Goal: Information Seeking & Learning: Understand process/instructions

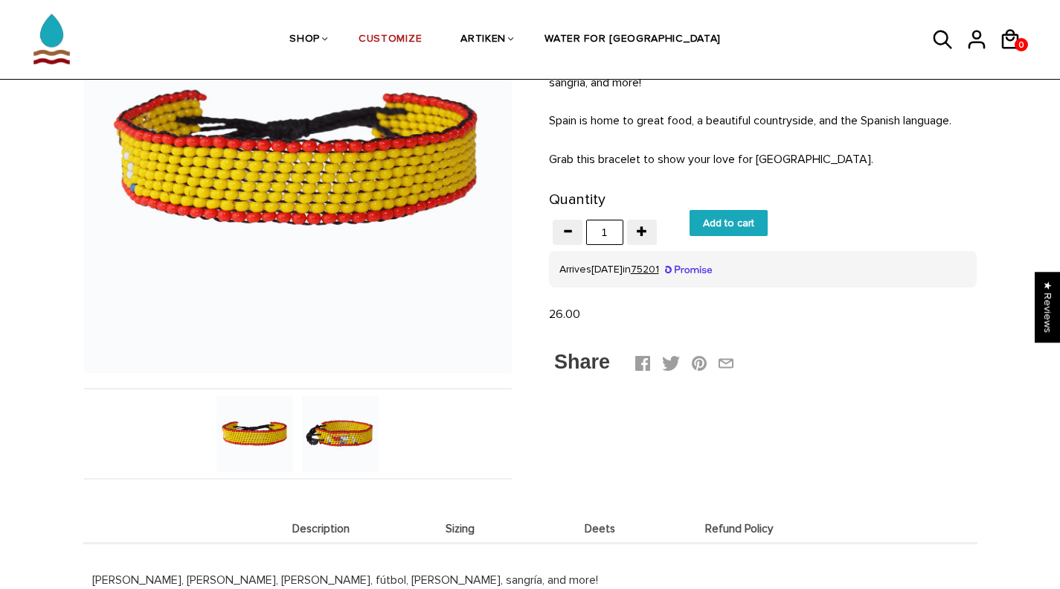
scroll to position [243, 0]
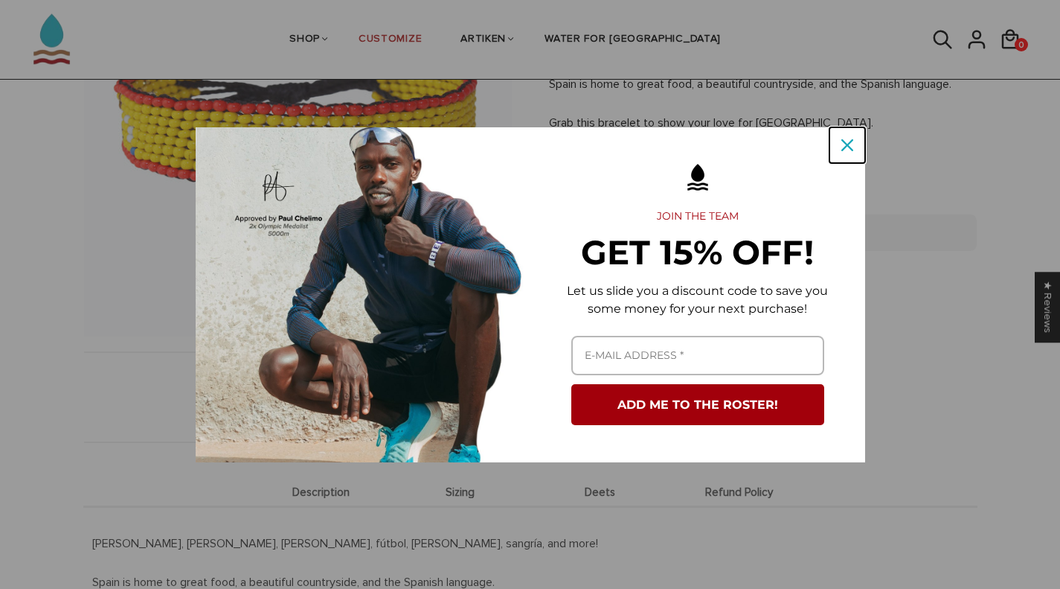
click at [847, 150] on icon "close icon" at bounding box center [848, 145] width 12 height 12
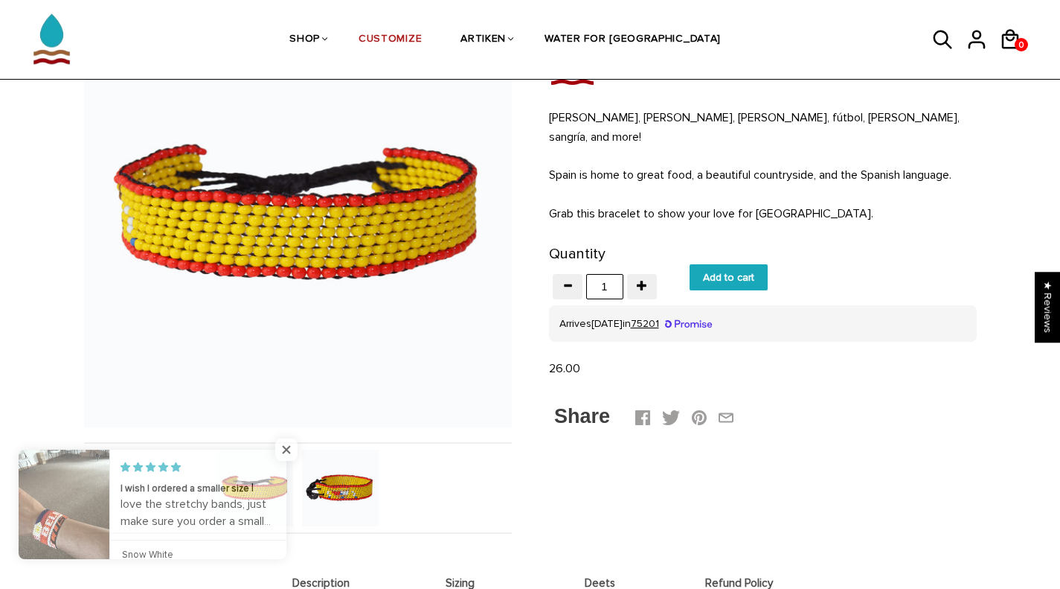
scroll to position [152, 0]
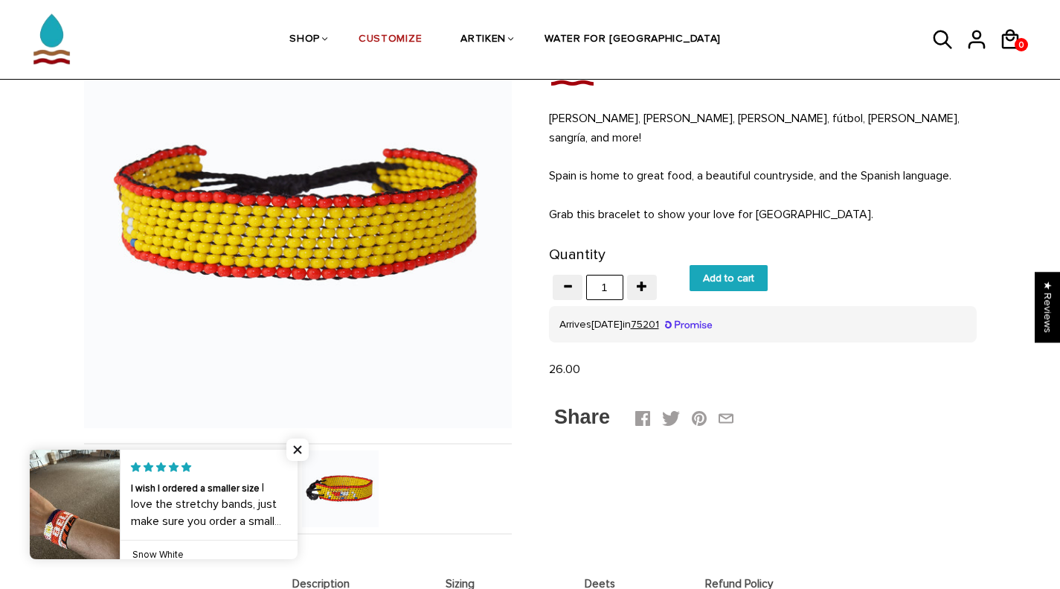
click at [352, 489] on img at bounding box center [340, 488] width 77 height 77
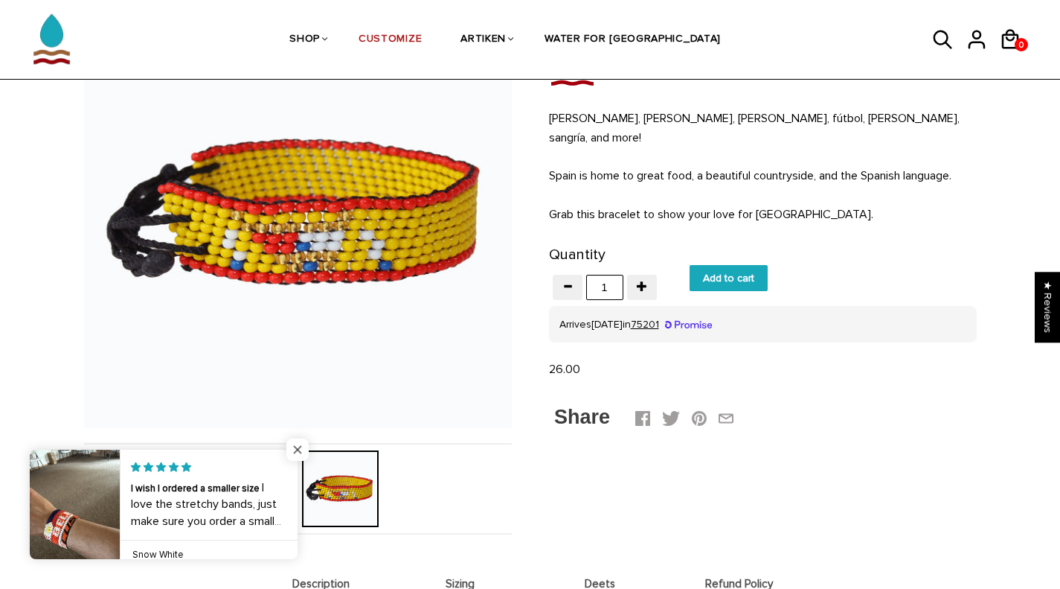
click at [304, 443] on span "Close popup widget" at bounding box center [297, 449] width 22 height 22
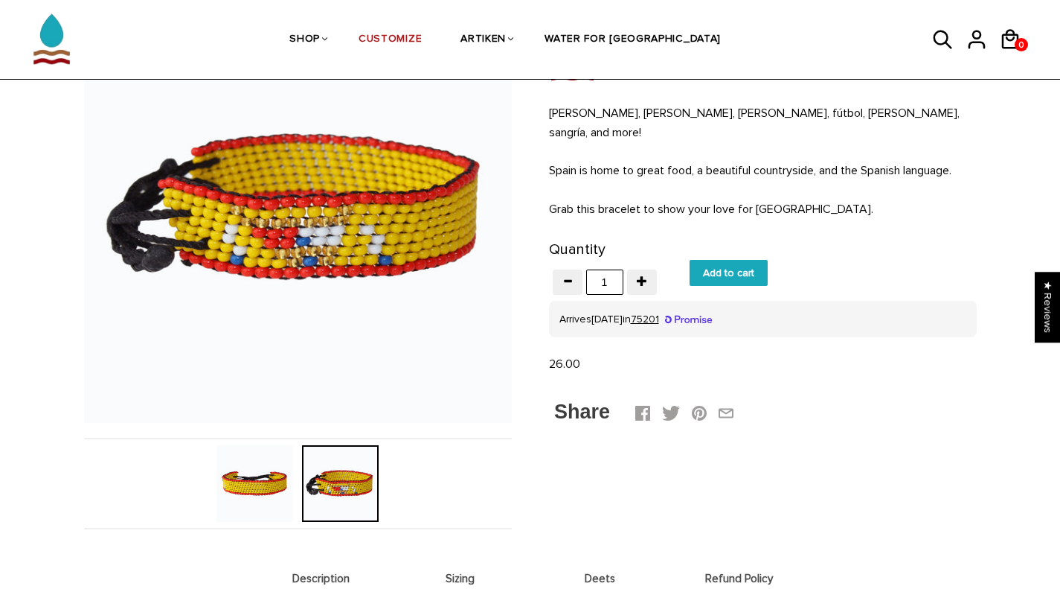
scroll to position [154, 0]
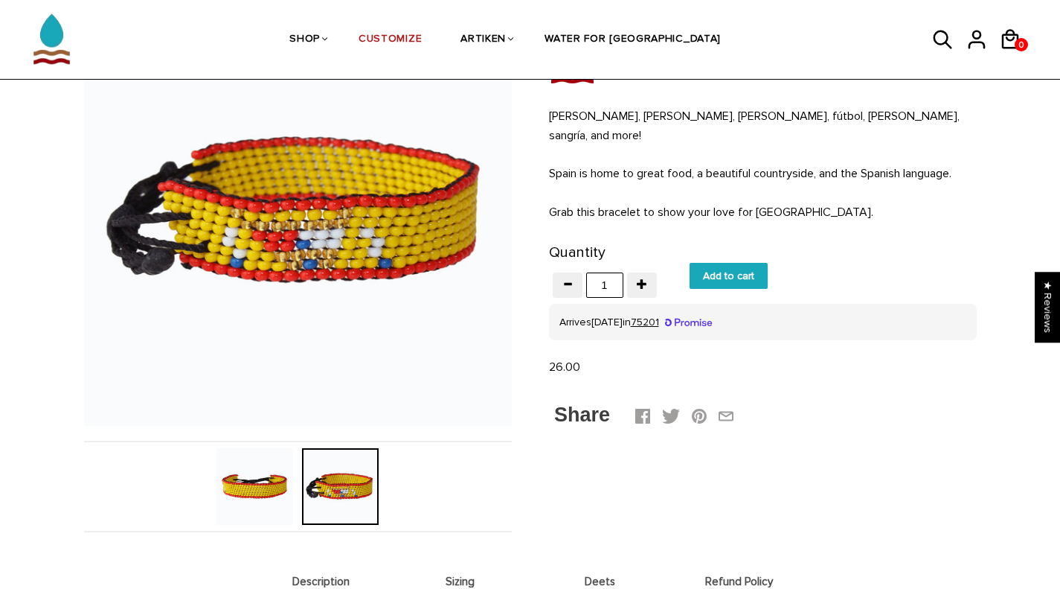
click at [283, 503] on img at bounding box center [255, 486] width 77 height 77
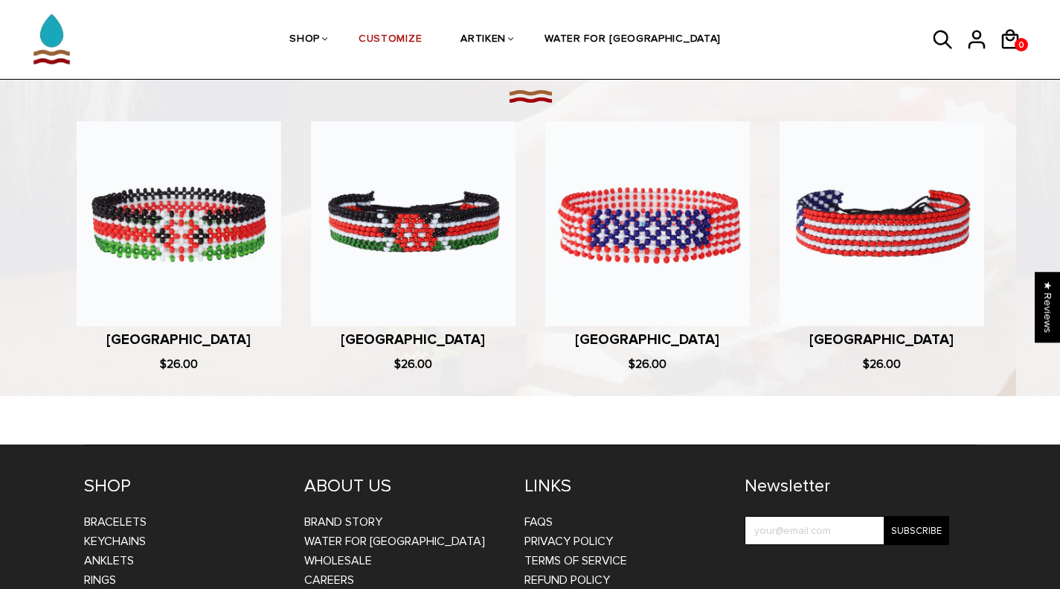
scroll to position [1018, 0]
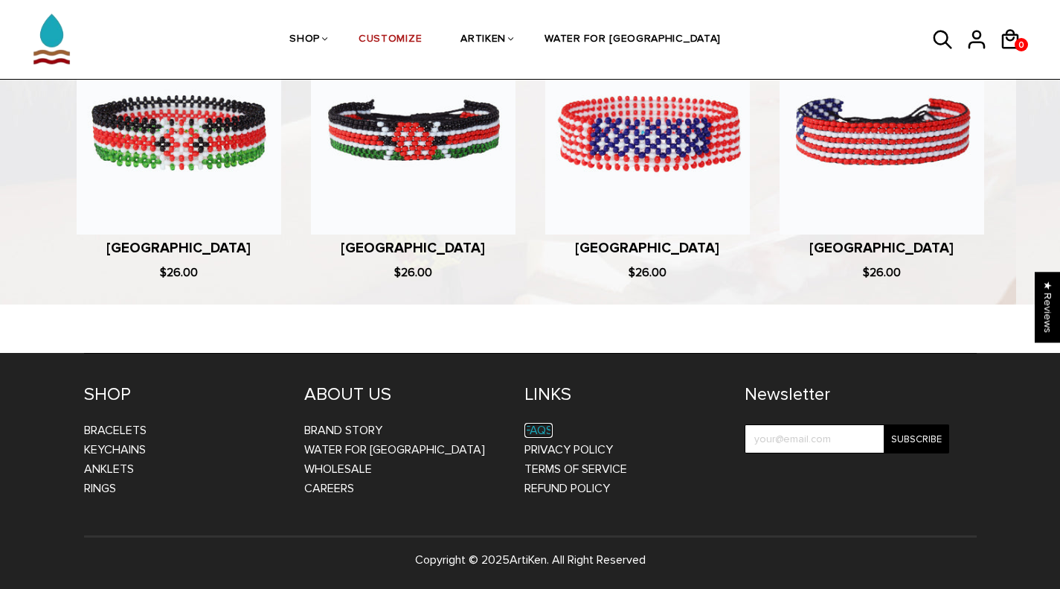
click at [543, 430] on link "FAQs" at bounding box center [539, 430] width 28 height 15
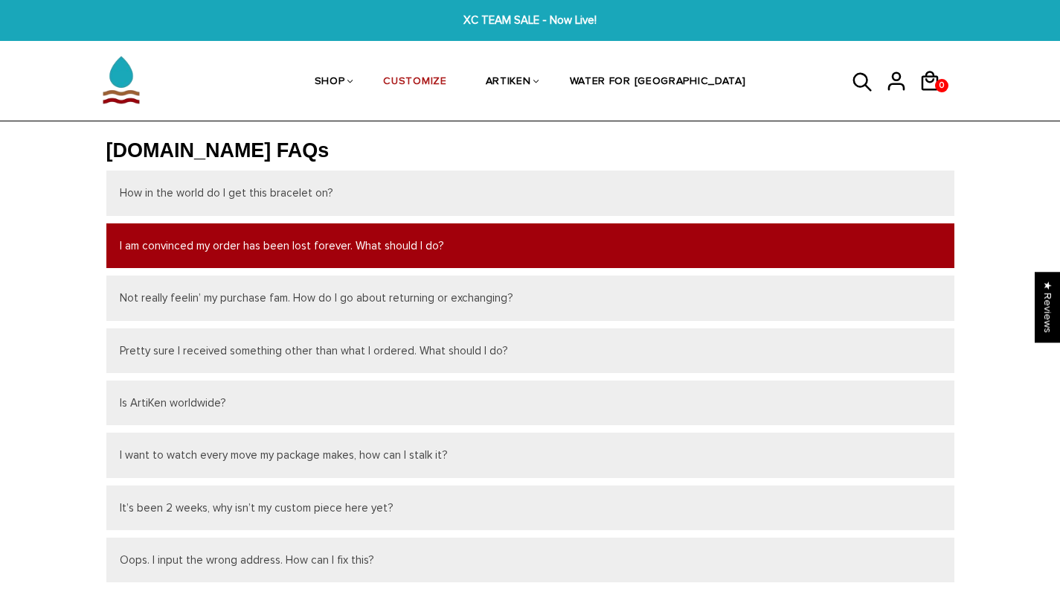
click at [153, 248] on button "I am convinced my order has been lost forever. What should I do?" at bounding box center [530, 245] width 848 height 45
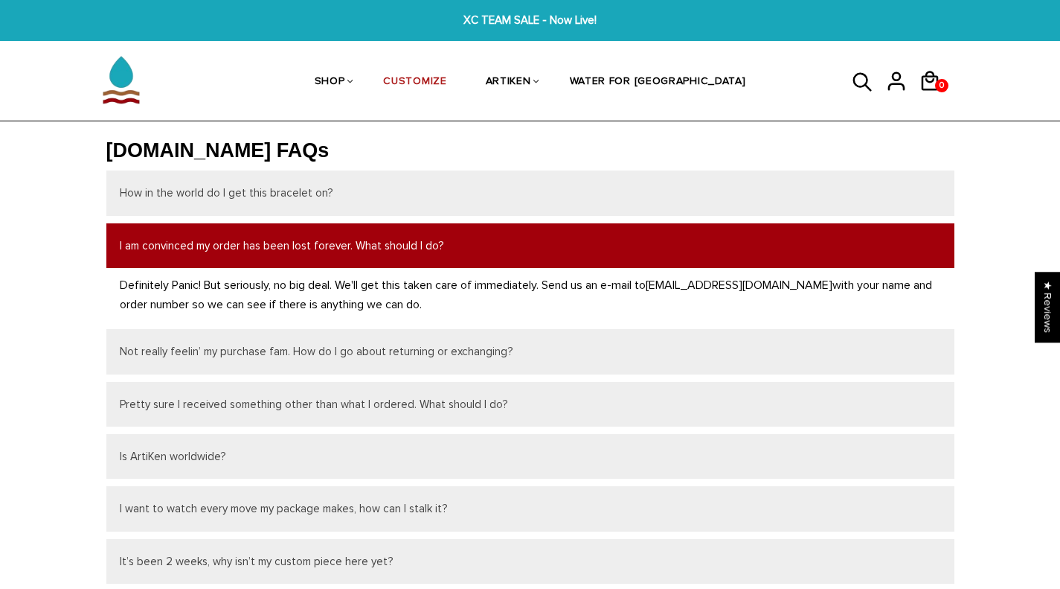
click at [153, 248] on button "I am convinced my order has been lost forever. What should I do?" at bounding box center [530, 245] width 848 height 45
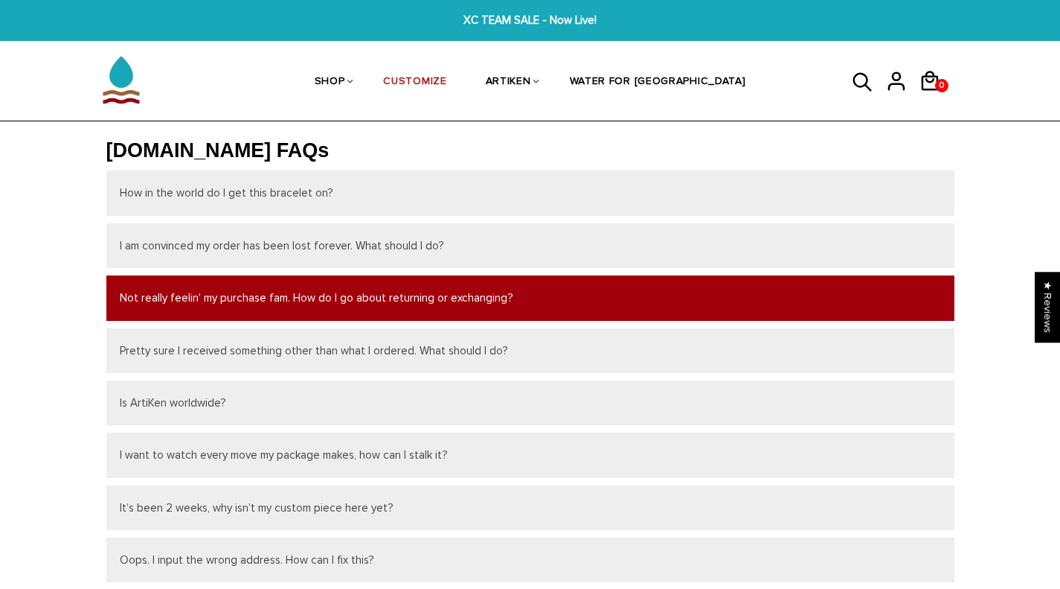
click at [235, 298] on button "Not really feelin’ my purchase fam. How do I go about returning or exchanging?" at bounding box center [530, 297] width 848 height 45
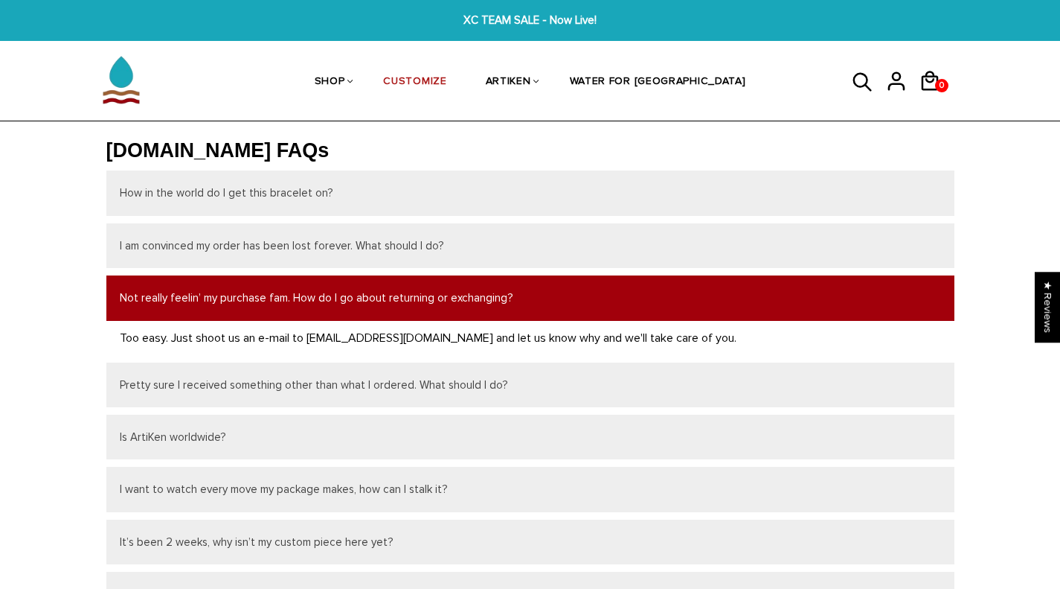
click at [235, 298] on button "Not really feelin’ my purchase fam. How do I go about returning or exchanging?" at bounding box center [530, 297] width 848 height 45
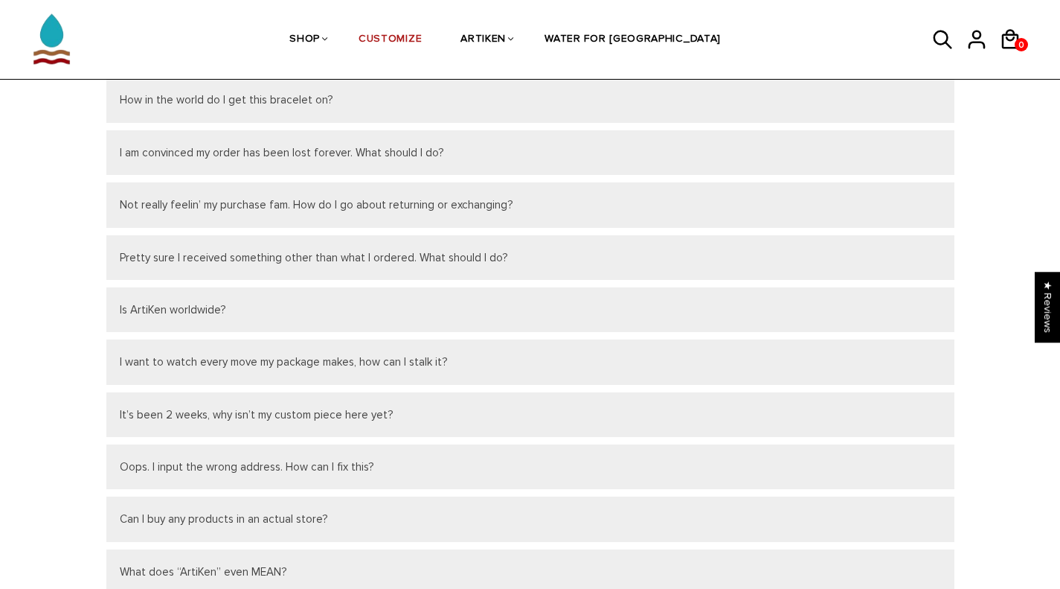
scroll to position [97, 0]
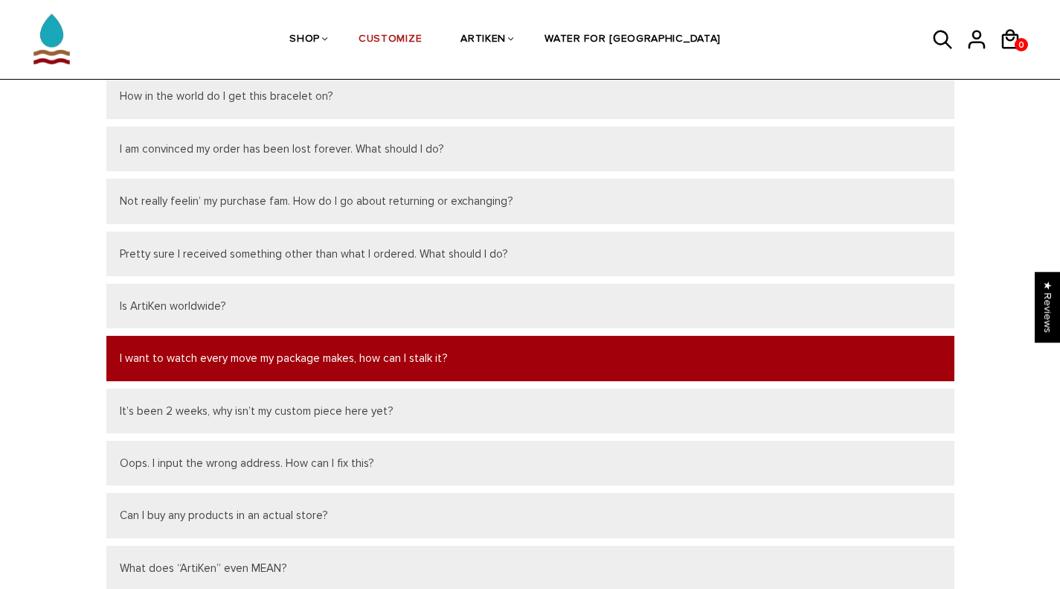
click at [134, 348] on button "I want to watch every move my package makes, how can I stalk it?" at bounding box center [530, 358] width 848 height 45
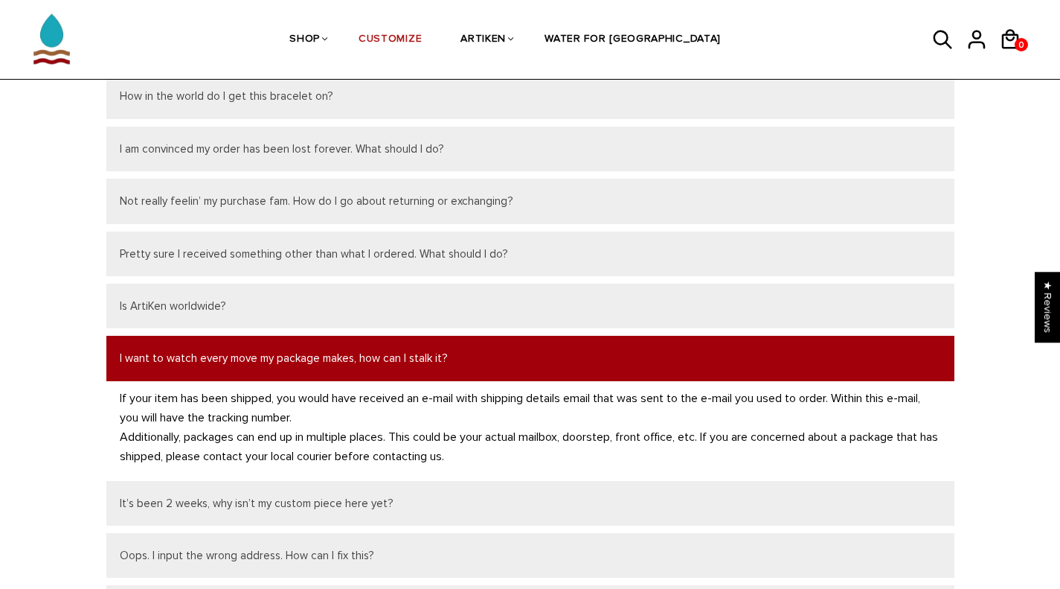
click at [134, 348] on button "I want to watch every move my package makes, how can I stalk it?" at bounding box center [530, 358] width 848 height 45
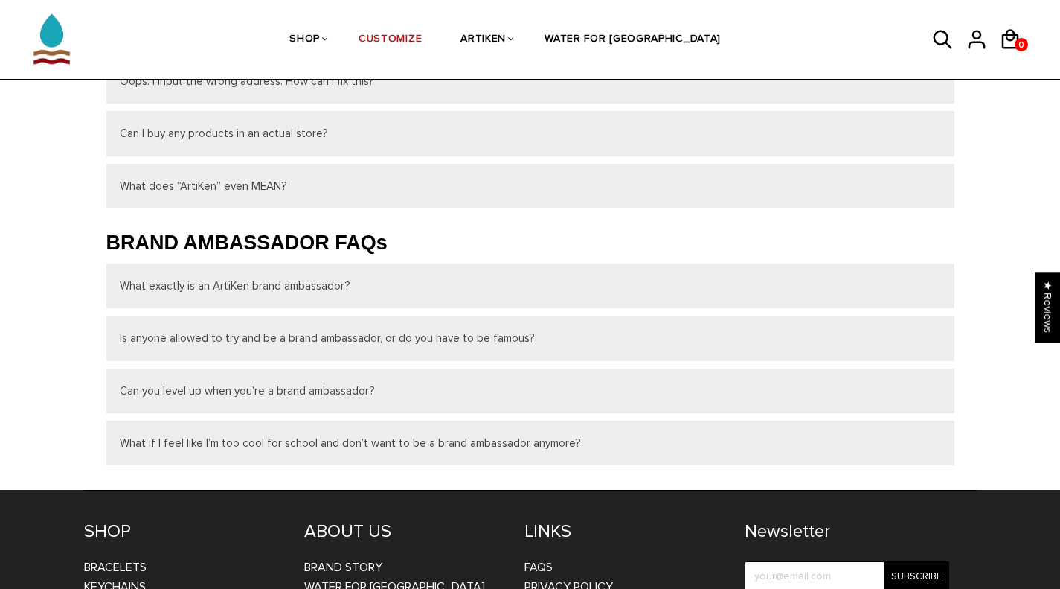
scroll to position [616, 0]
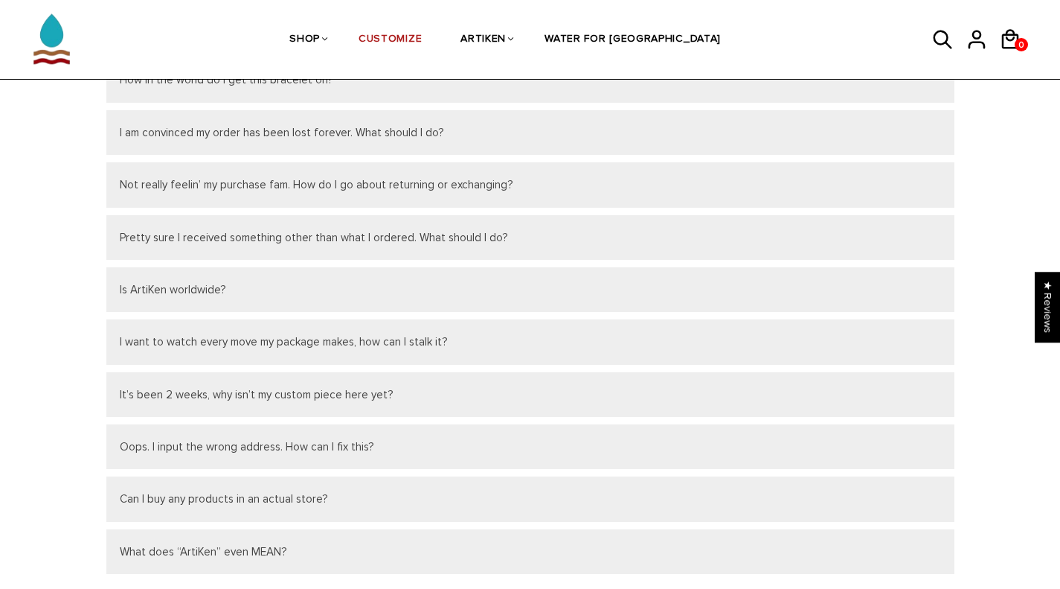
scroll to position [115, 0]
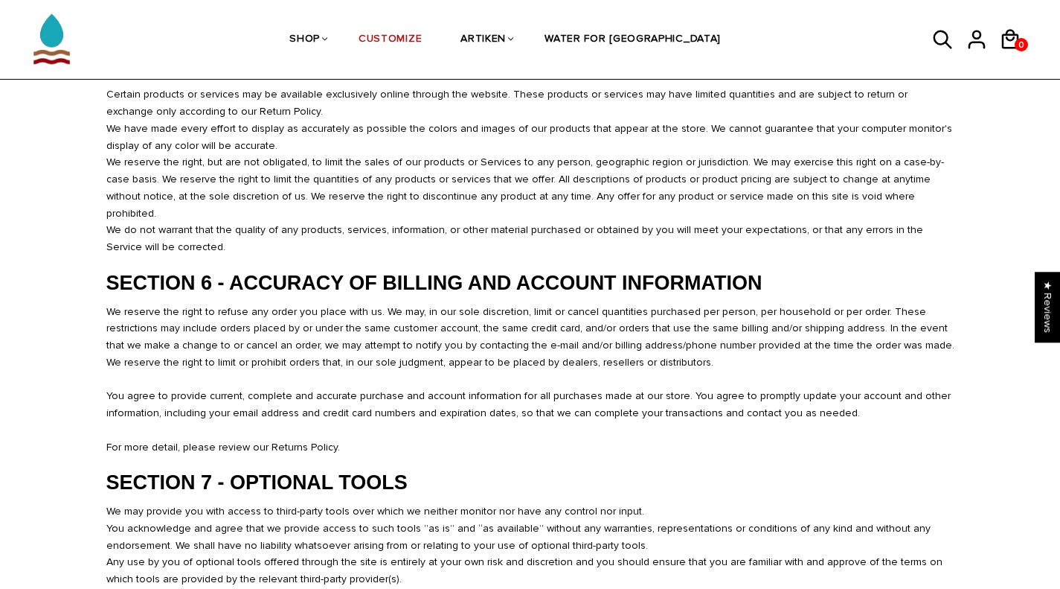
scroll to position [1805, 0]
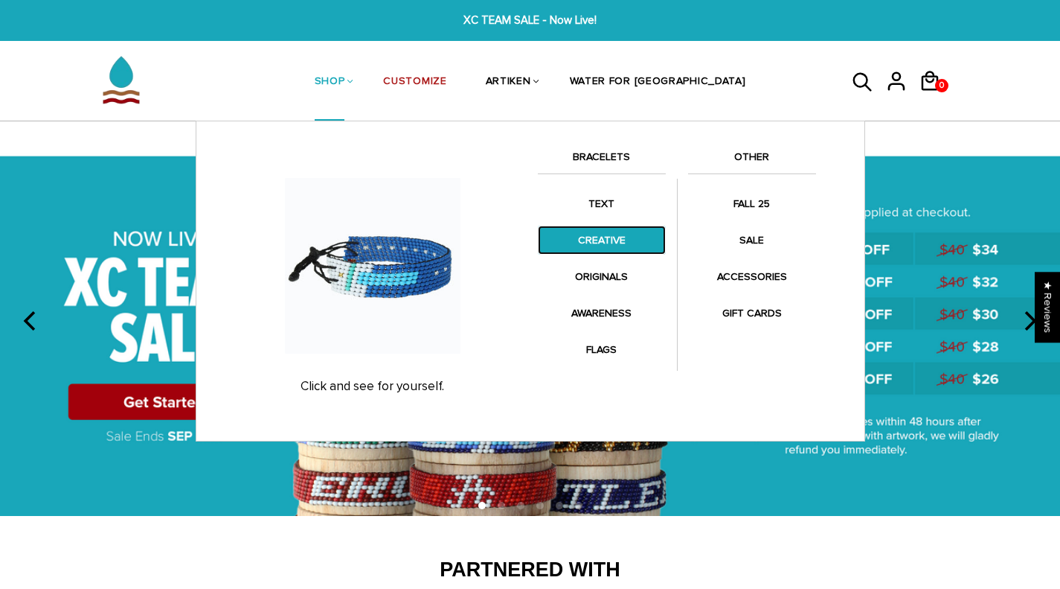
click at [626, 240] on link "CREATIVE" at bounding box center [602, 239] width 128 height 29
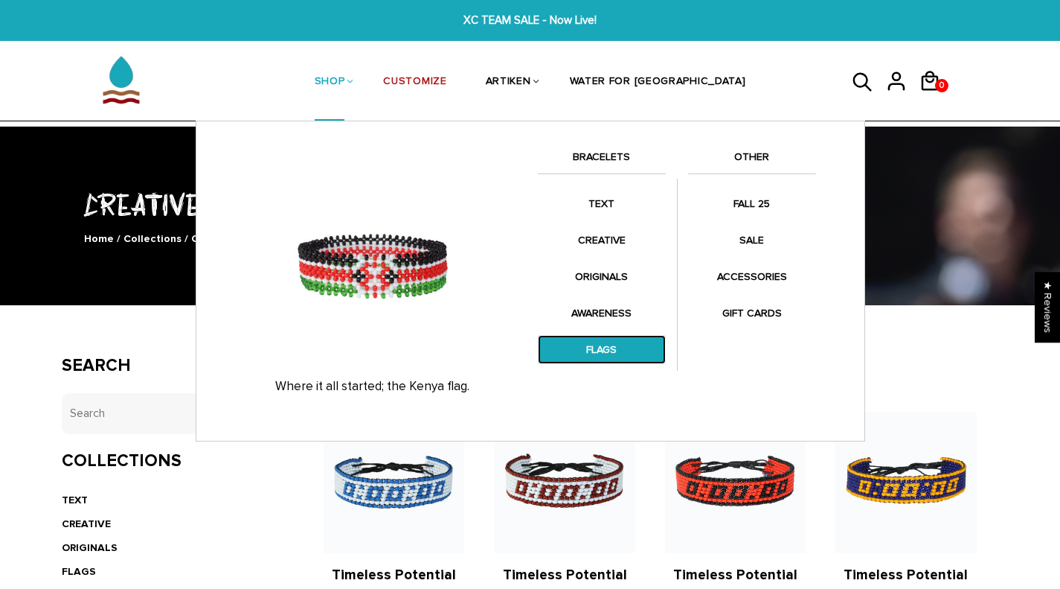
click at [599, 340] on link "FLAGS" at bounding box center [602, 349] width 128 height 29
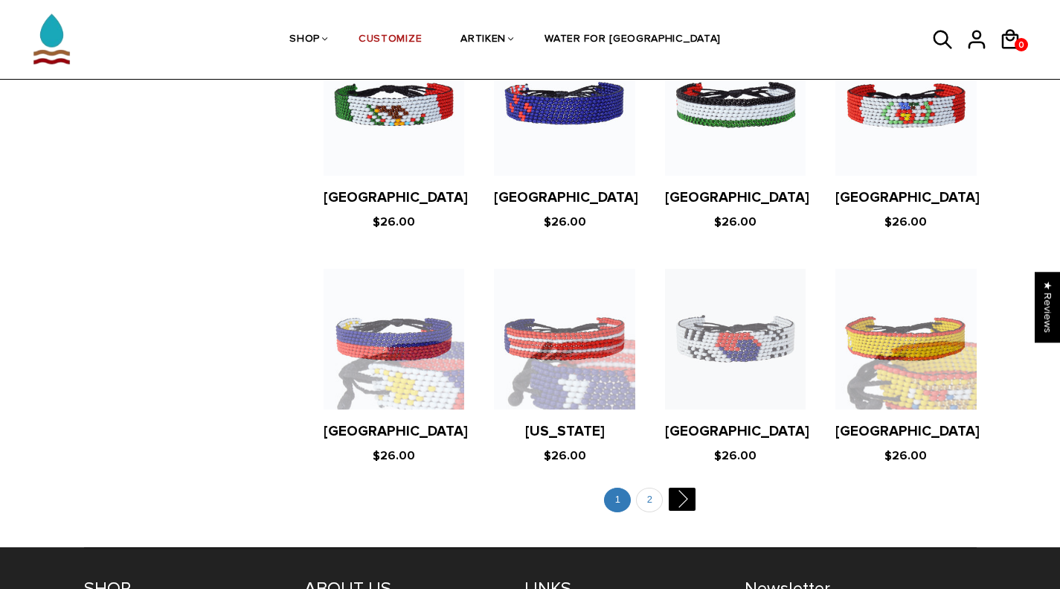
scroll to position [2786, 0]
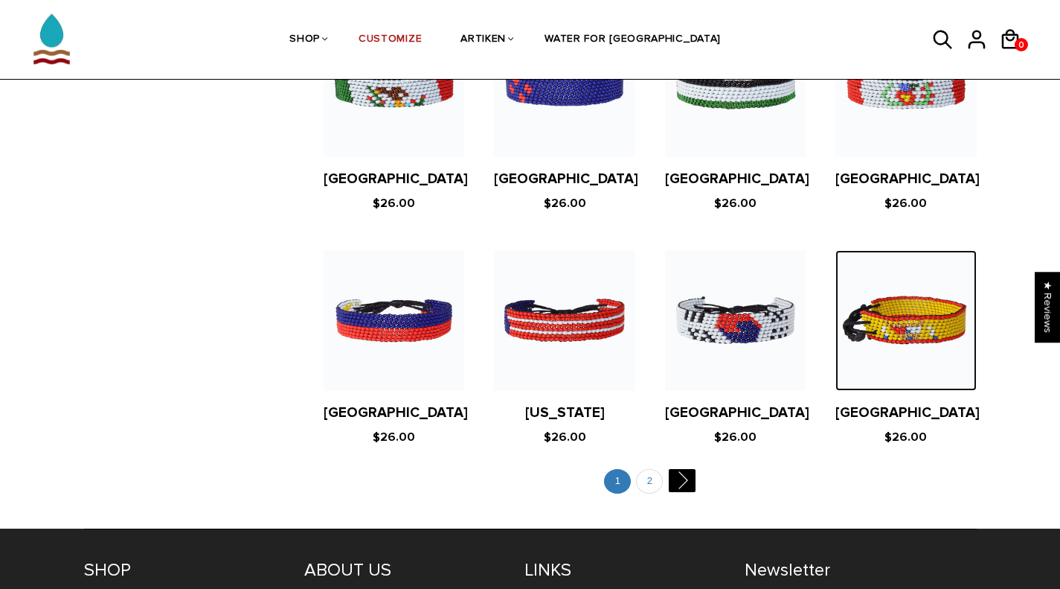
click at [871, 301] on img at bounding box center [906, 320] width 141 height 141
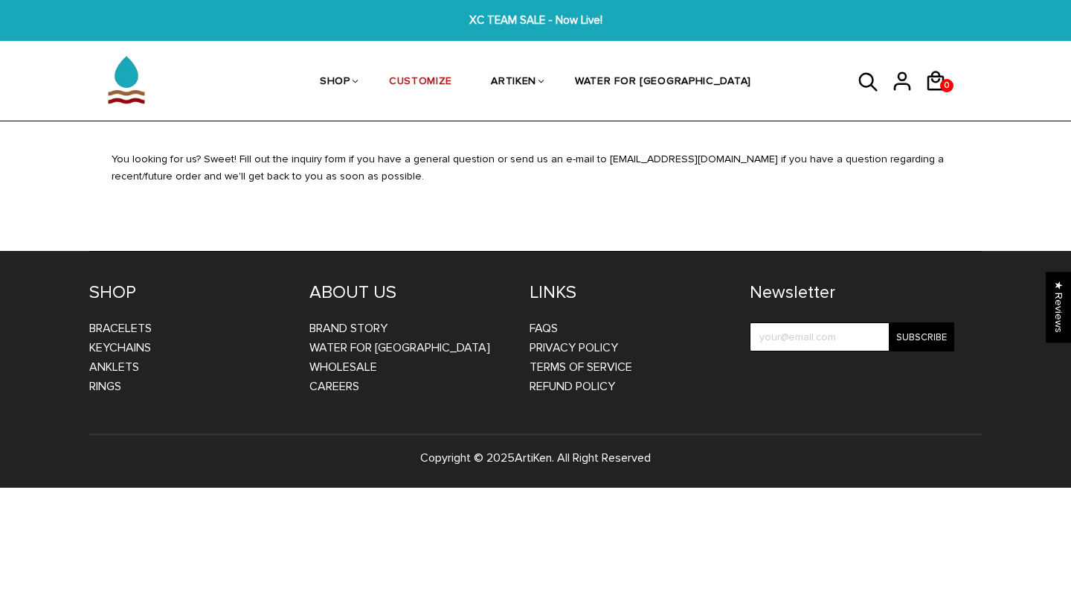
click at [1071, 139] on div "XC TEAM SALE - Now Live! XC TEAM SALE - Now Live! SHOP BRACELETS TEXT Inspirati…" at bounding box center [535, 243] width 1071 height 487
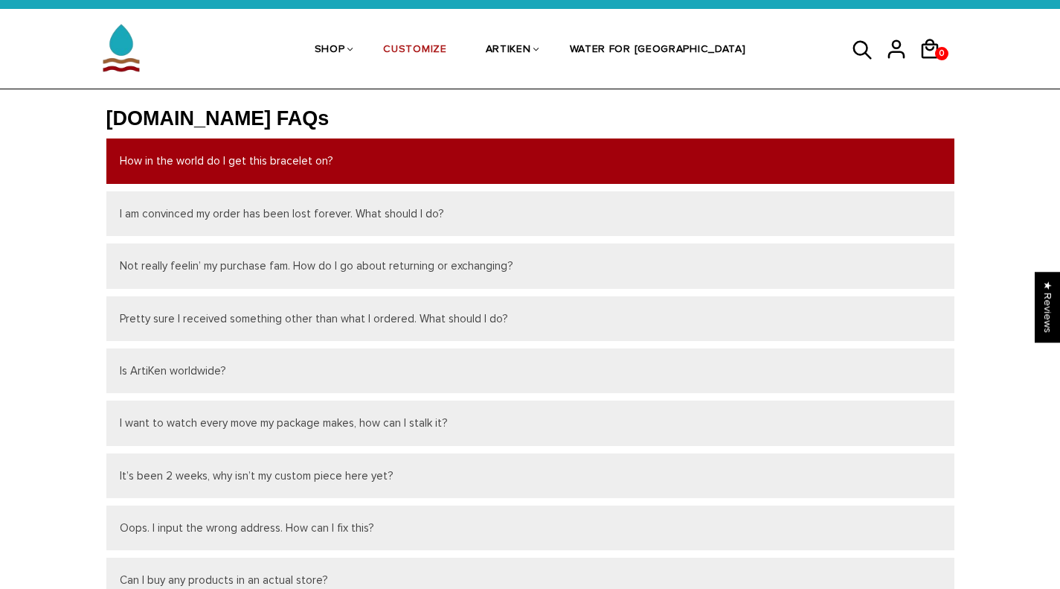
scroll to position [43, 0]
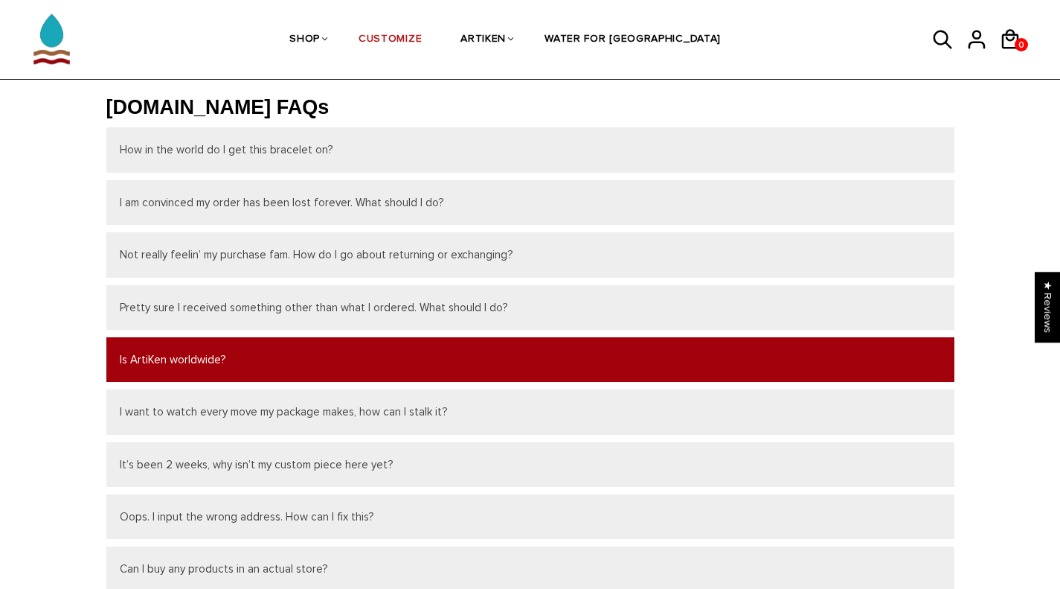
click at [332, 353] on button "Is ArtiKen worldwide?" at bounding box center [530, 359] width 848 height 45
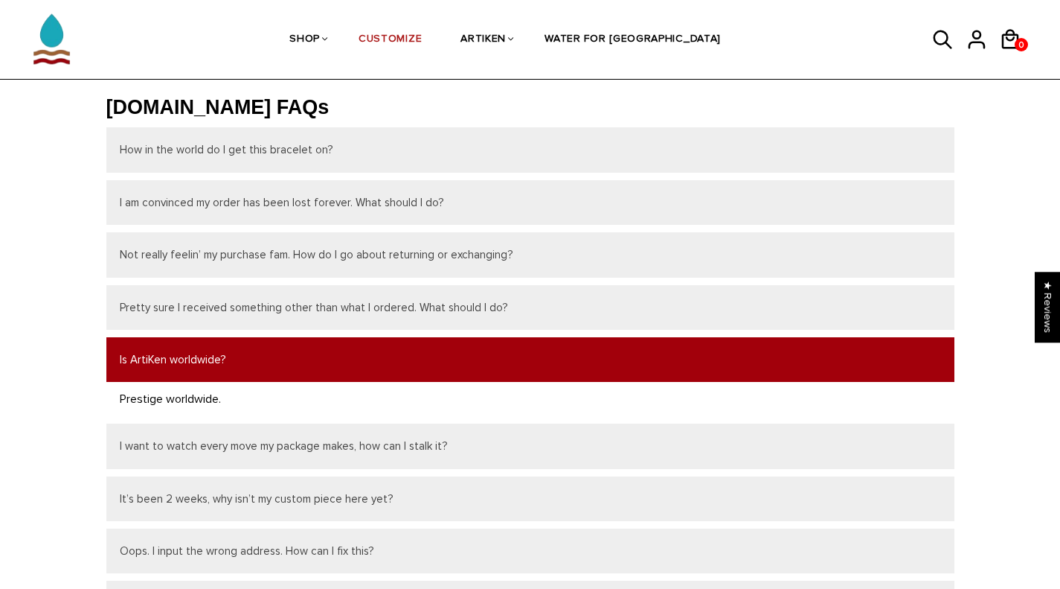
click at [332, 353] on button "Is ArtiKen worldwide?" at bounding box center [530, 359] width 848 height 45
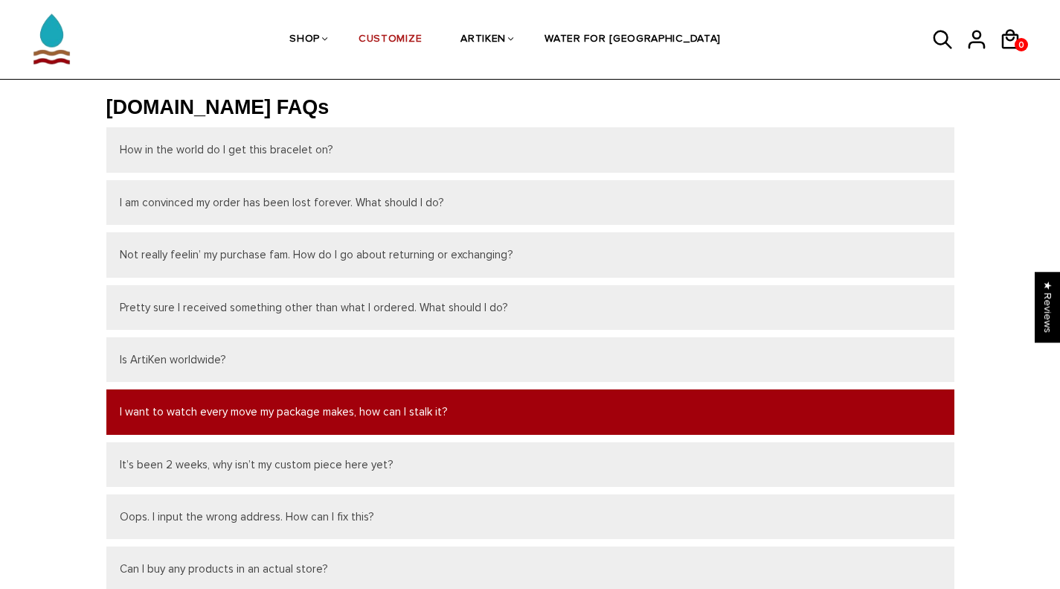
click at [295, 400] on button "I want to watch every move my package makes, how can I stalk it?" at bounding box center [530, 411] width 848 height 45
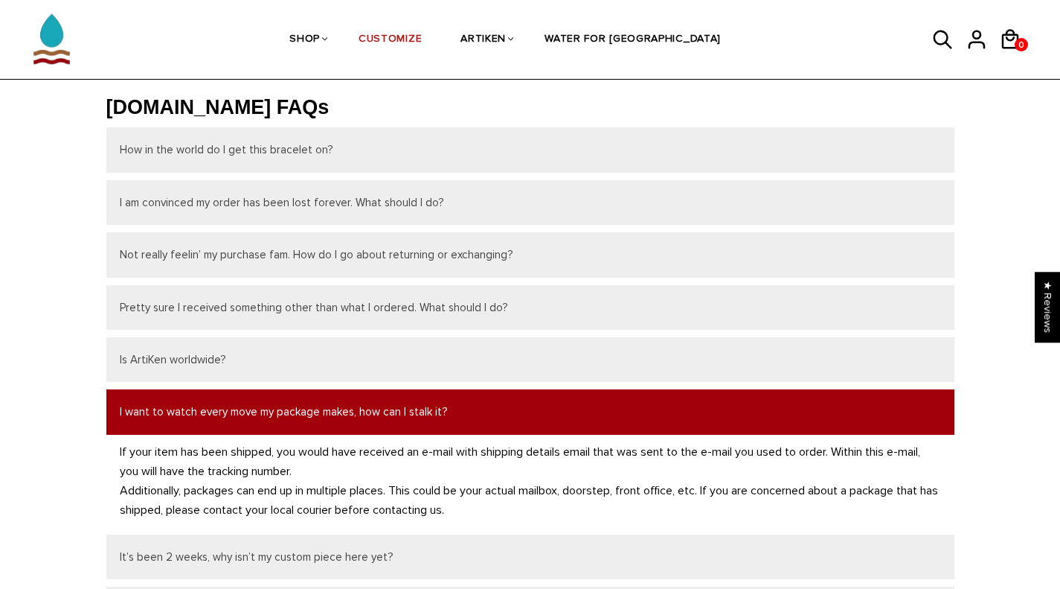
click at [311, 414] on button "I want to watch every move my package makes, how can I stalk it?" at bounding box center [530, 411] width 848 height 45
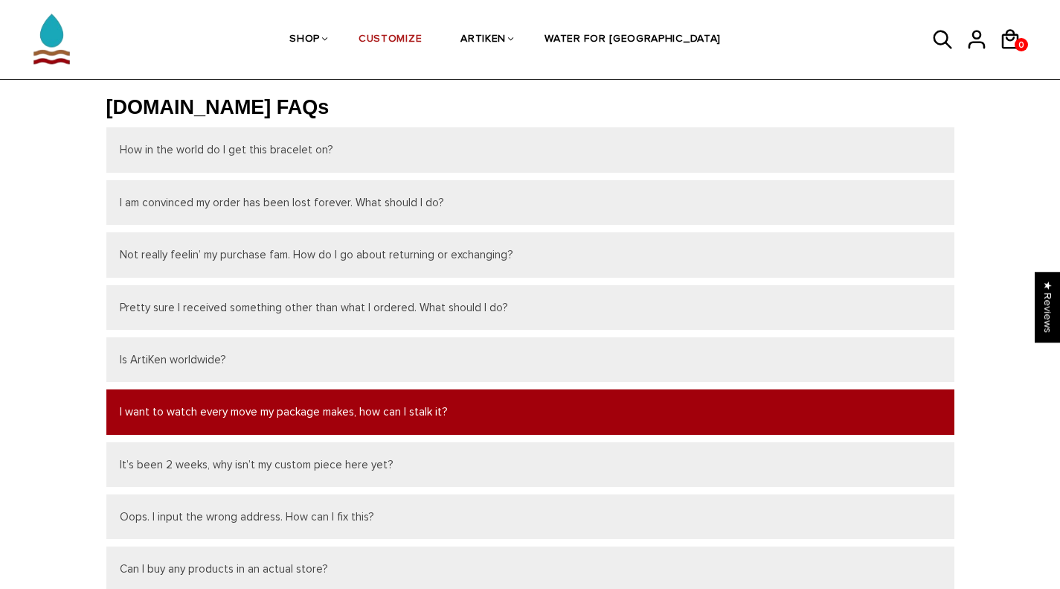
scroll to position [86, 0]
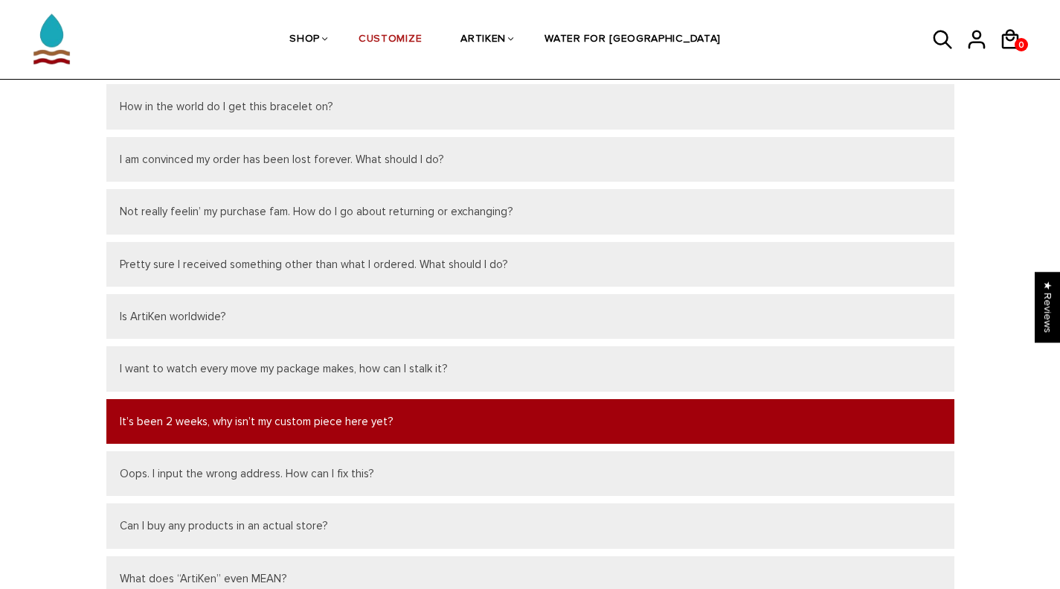
click at [303, 417] on button "It’s been 2 weeks, why isn’t my custom piece here yet?" at bounding box center [530, 421] width 848 height 45
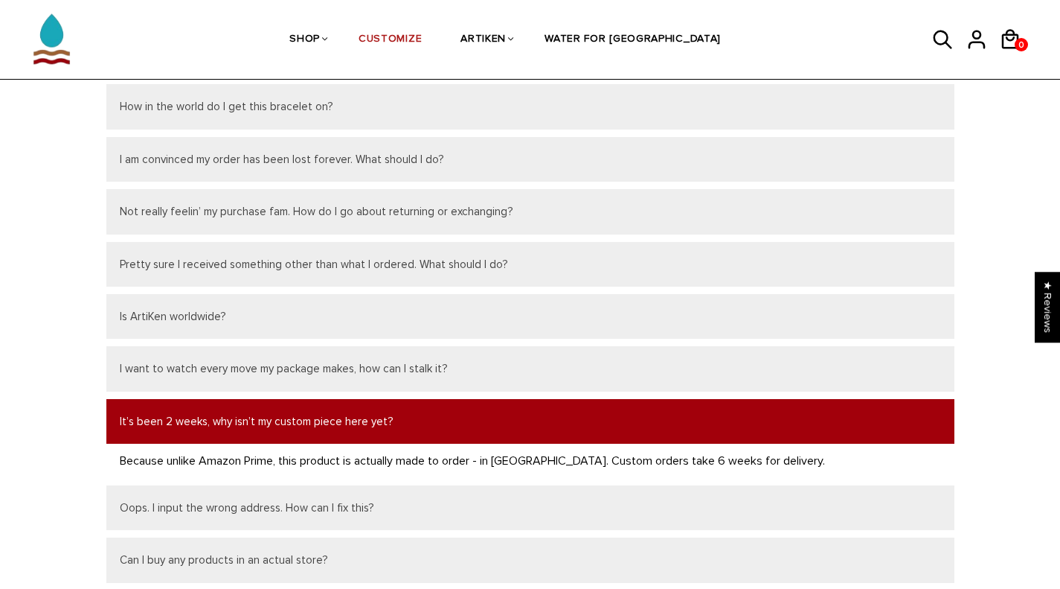
click at [303, 417] on button "It’s been 2 weeks, why isn’t my custom piece here yet?" at bounding box center [530, 421] width 848 height 45
